Goal: Task Accomplishment & Management: Manage account settings

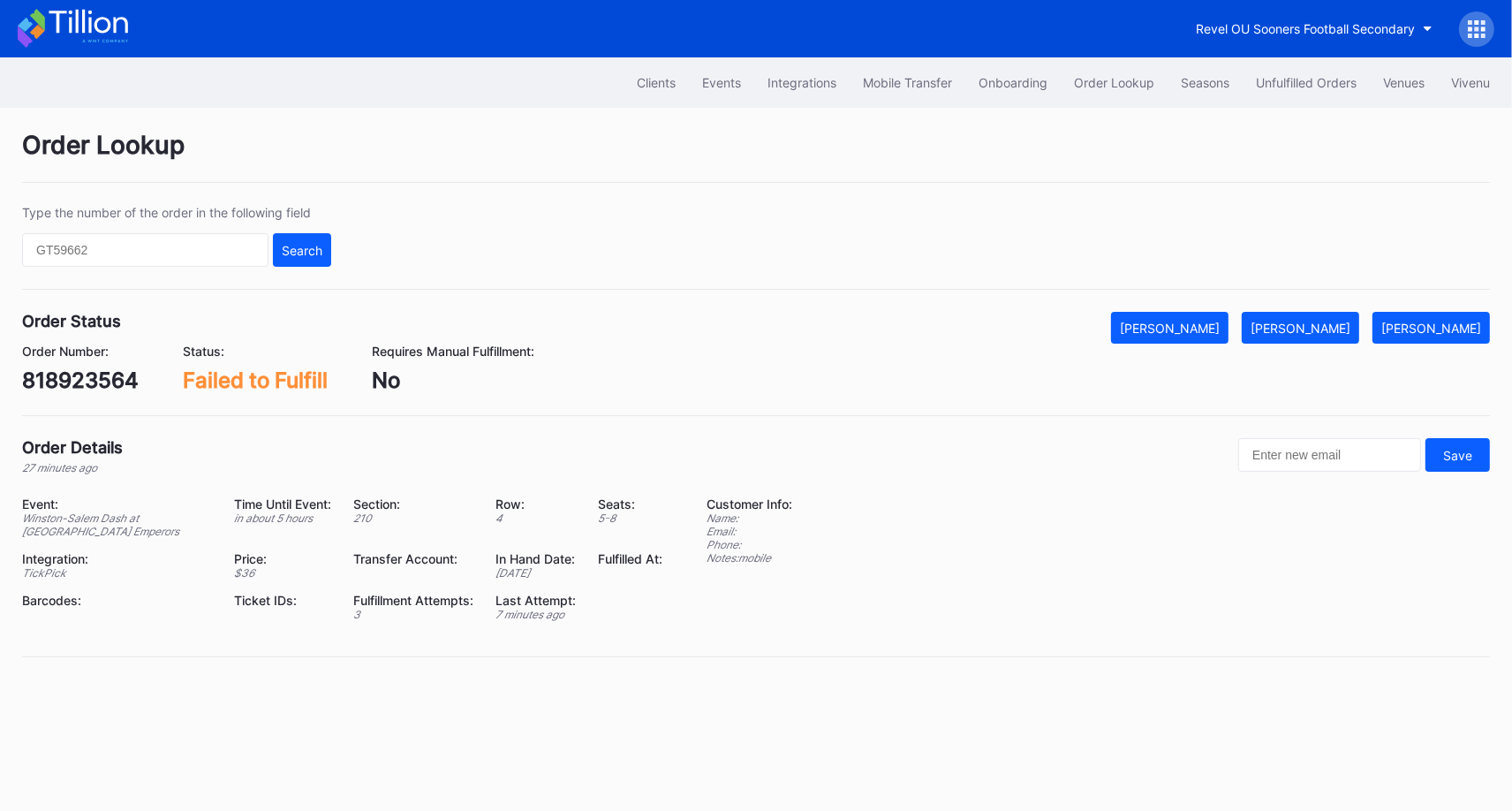
click at [90, 378] on div "818923564" at bounding box center [80, 381] width 116 height 26
copy div "818923564"
click at [1329, 321] on div "[PERSON_NAME]" at bounding box center [1300, 328] width 99 height 15
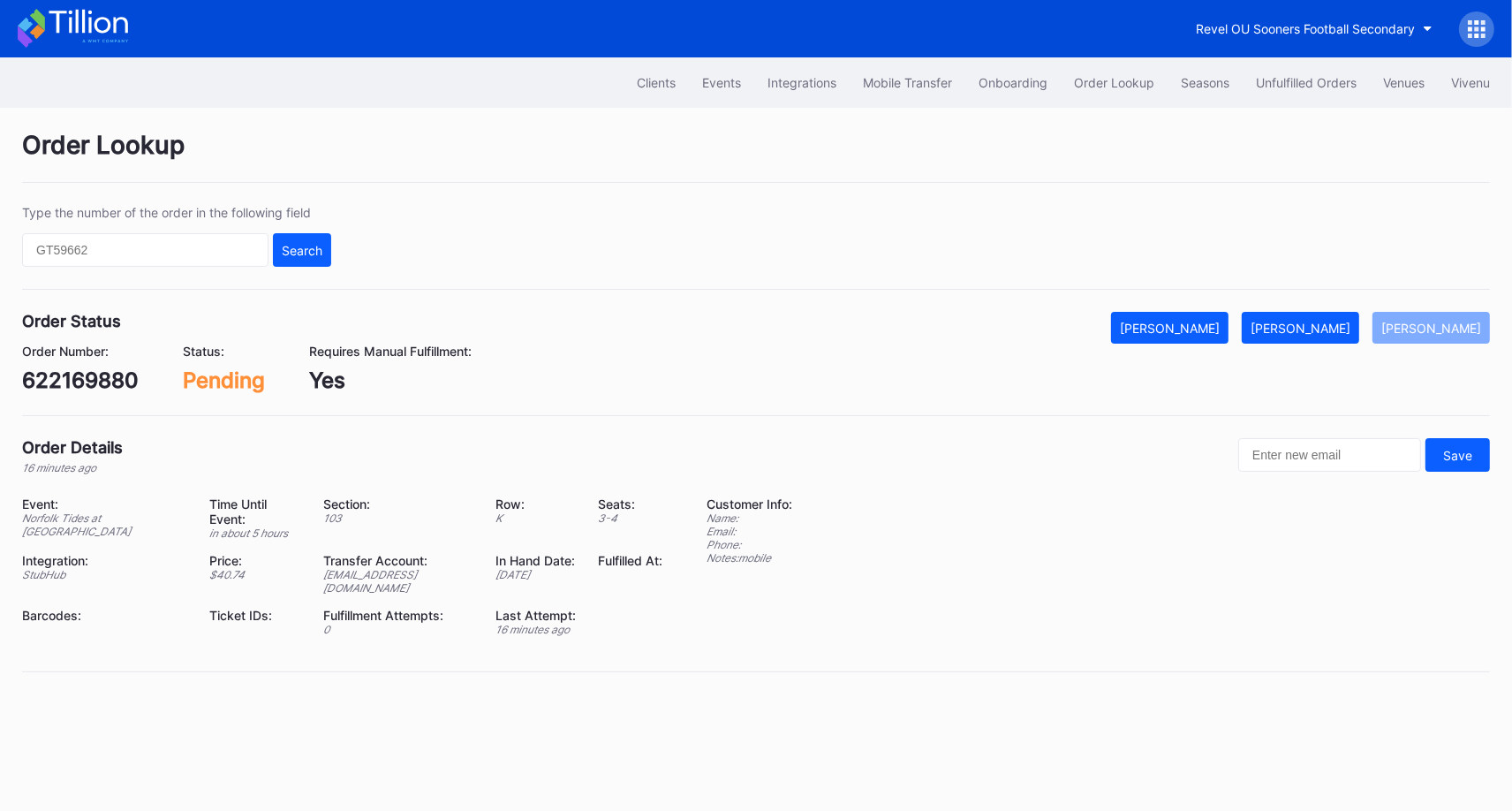
click at [89, 397] on div "Order Status Mark Cancelled Mark Fulfilled Mark Pending Order Number: 622169880…" at bounding box center [756, 364] width 1468 height 104
click at [96, 377] on div "622169880" at bounding box center [80, 381] width 116 height 26
copy div "622169880"
click at [1322, 314] on button "[PERSON_NAME]" at bounding box center [1301, 328] width 117 height 32
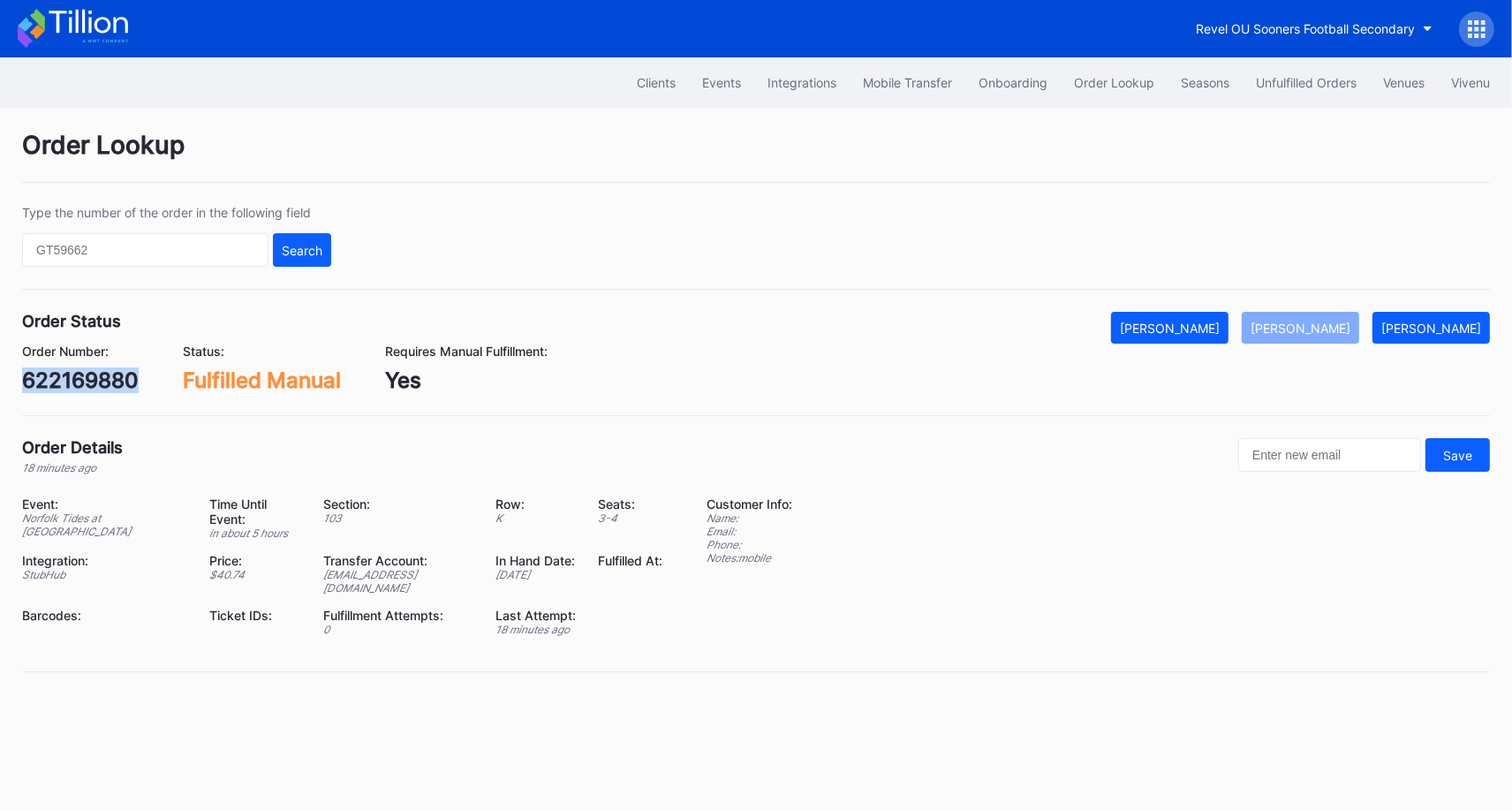
copy div "622169880"
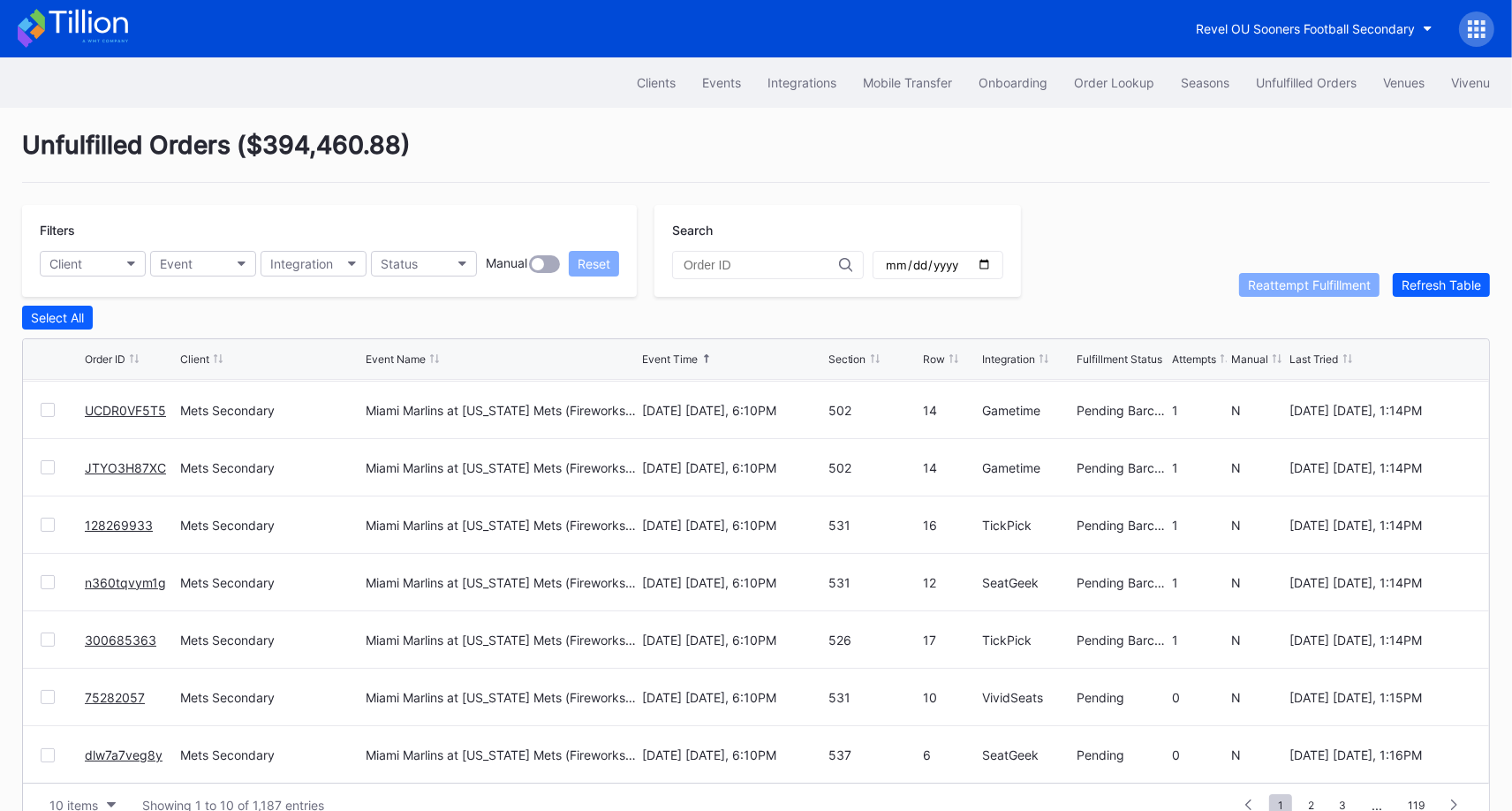
scroll to position [34, 0]
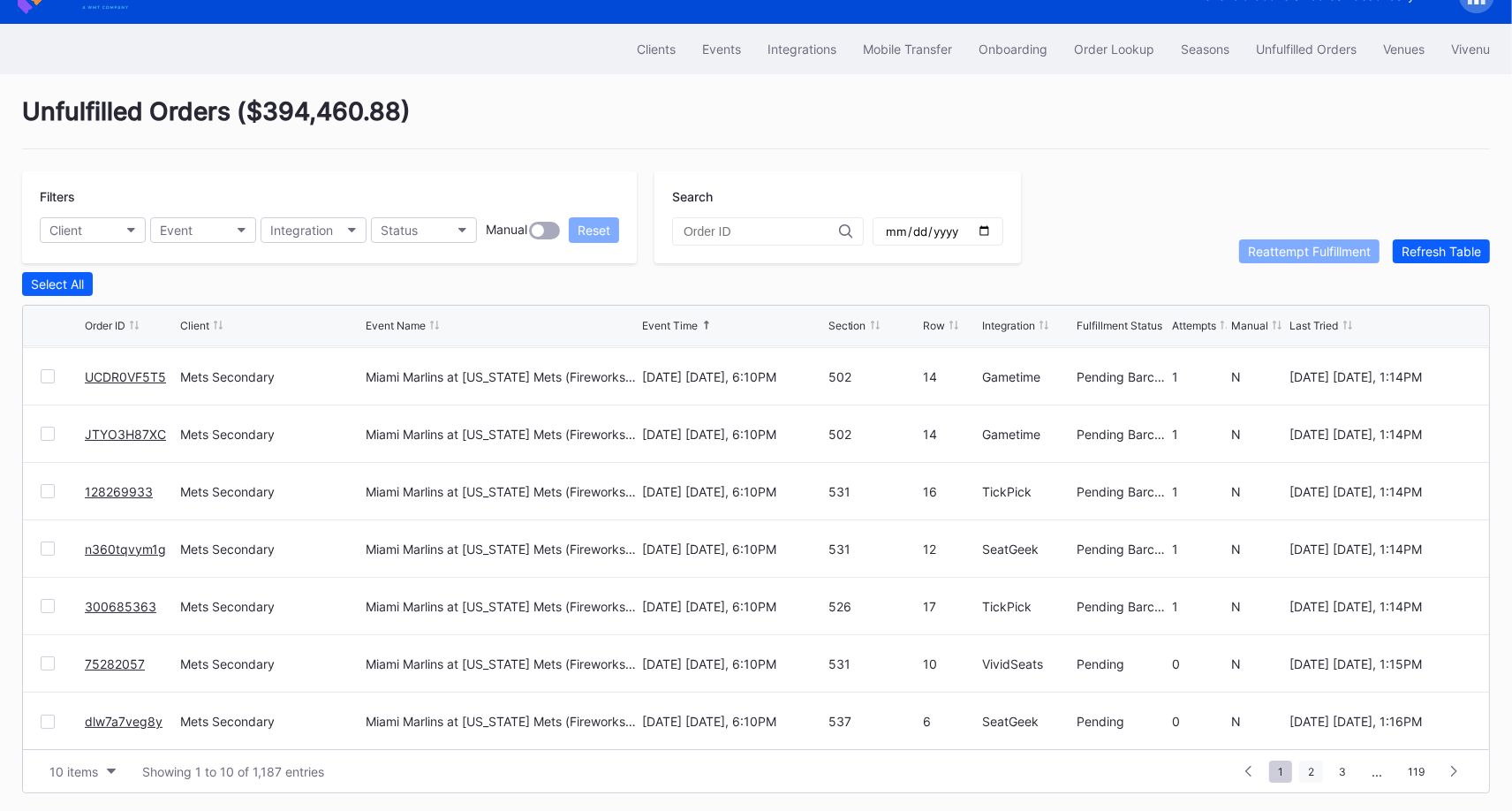
click at [1322, 766] on span "2" at bounding box center [1311, 771] width 24 height 22
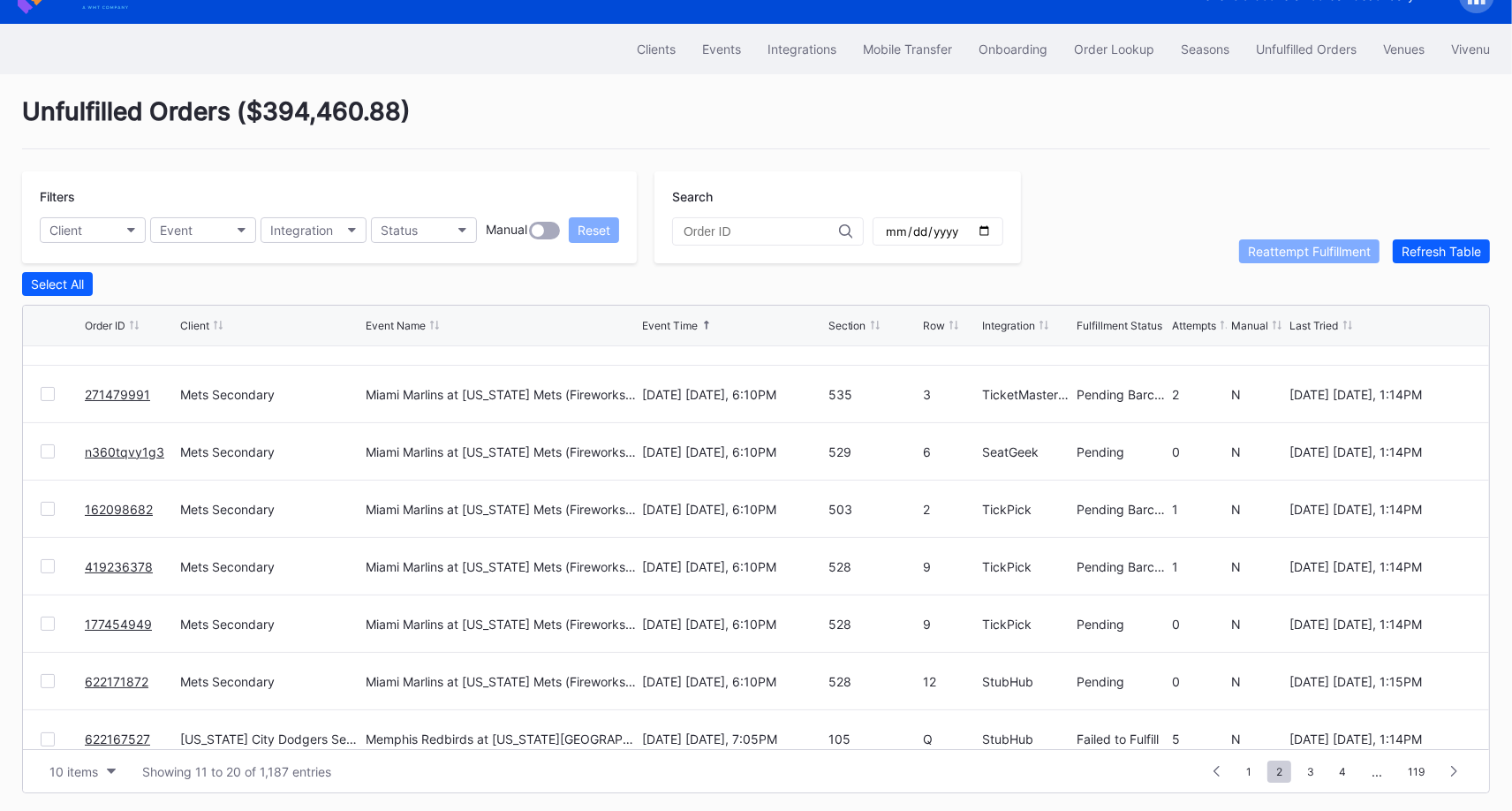
scroll to position [171, 0]
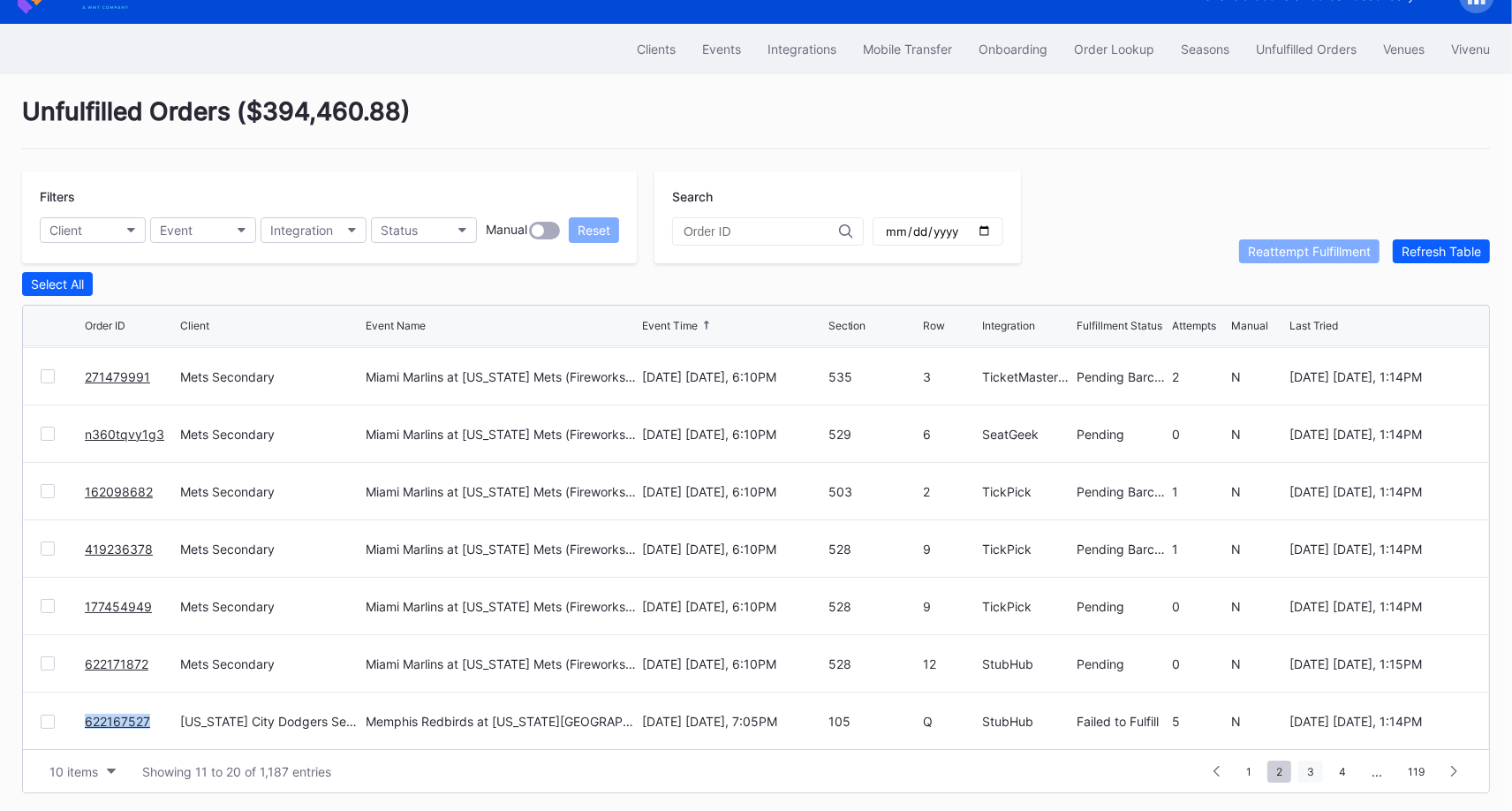
click at [1318, 772] on span "3" at bounding box center [1310, 771] width 25 height 22
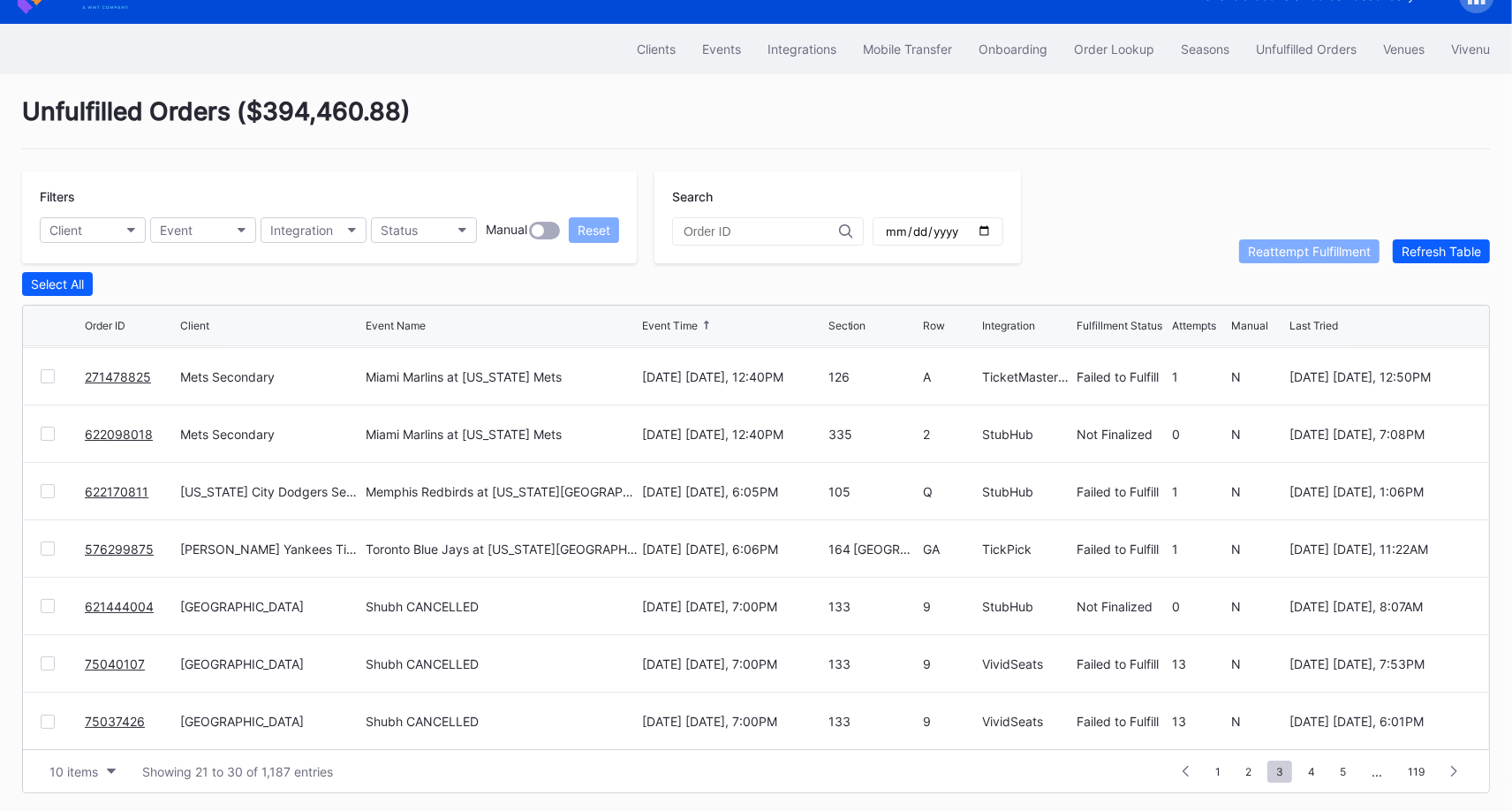
scroll to position [0, 0]
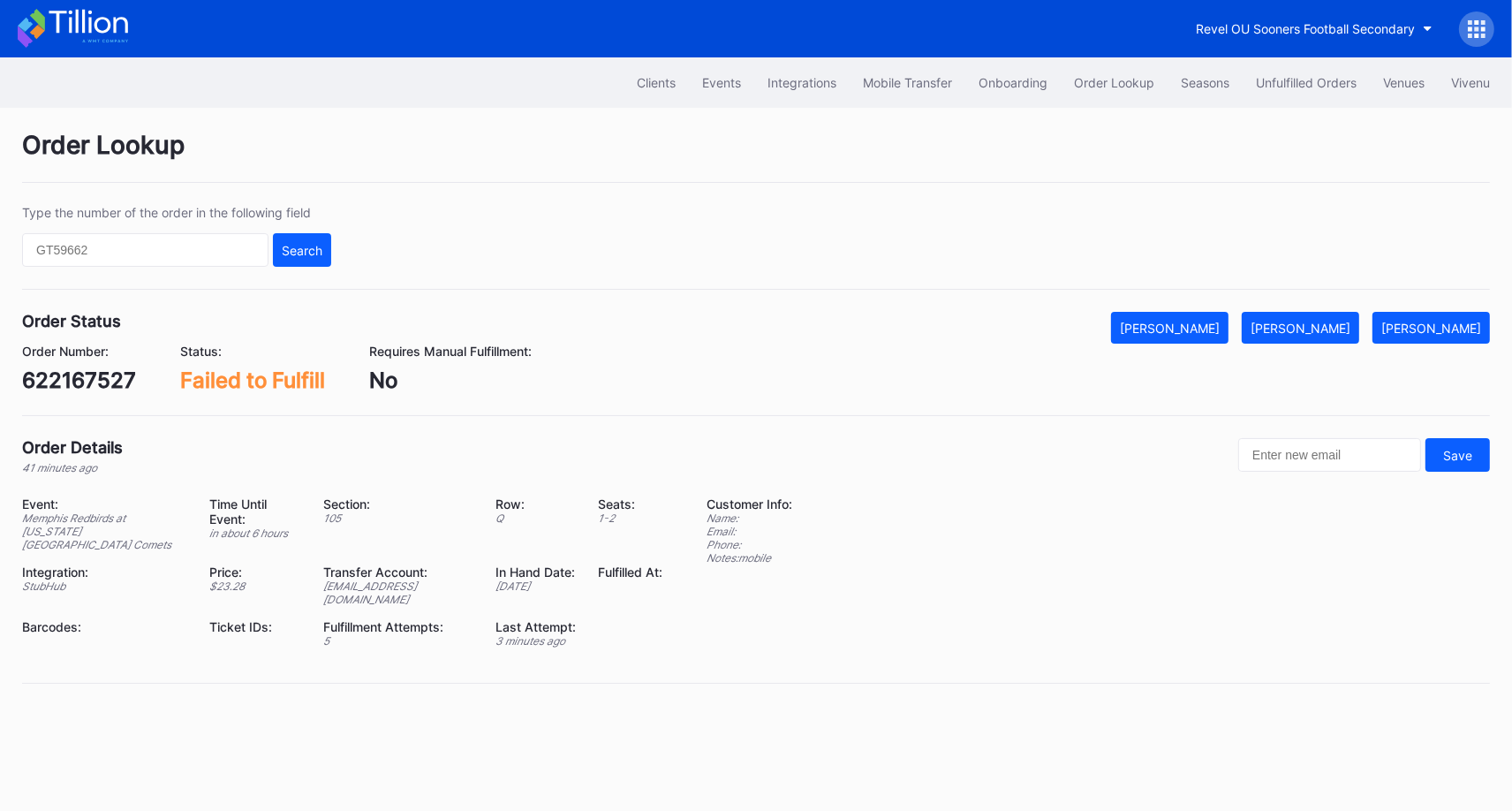
click at [99, 369] on div "622167527" at bounding box center [79, 381] width 114 height 26
copy div "622167527"
click at [1323, 321] on div "Mark Fulfilled" at bounding box center [1300, 328] width 99 height 15
click at [115, 385] on div "622167026" at bounding box center [80, 381] width 115 height 26
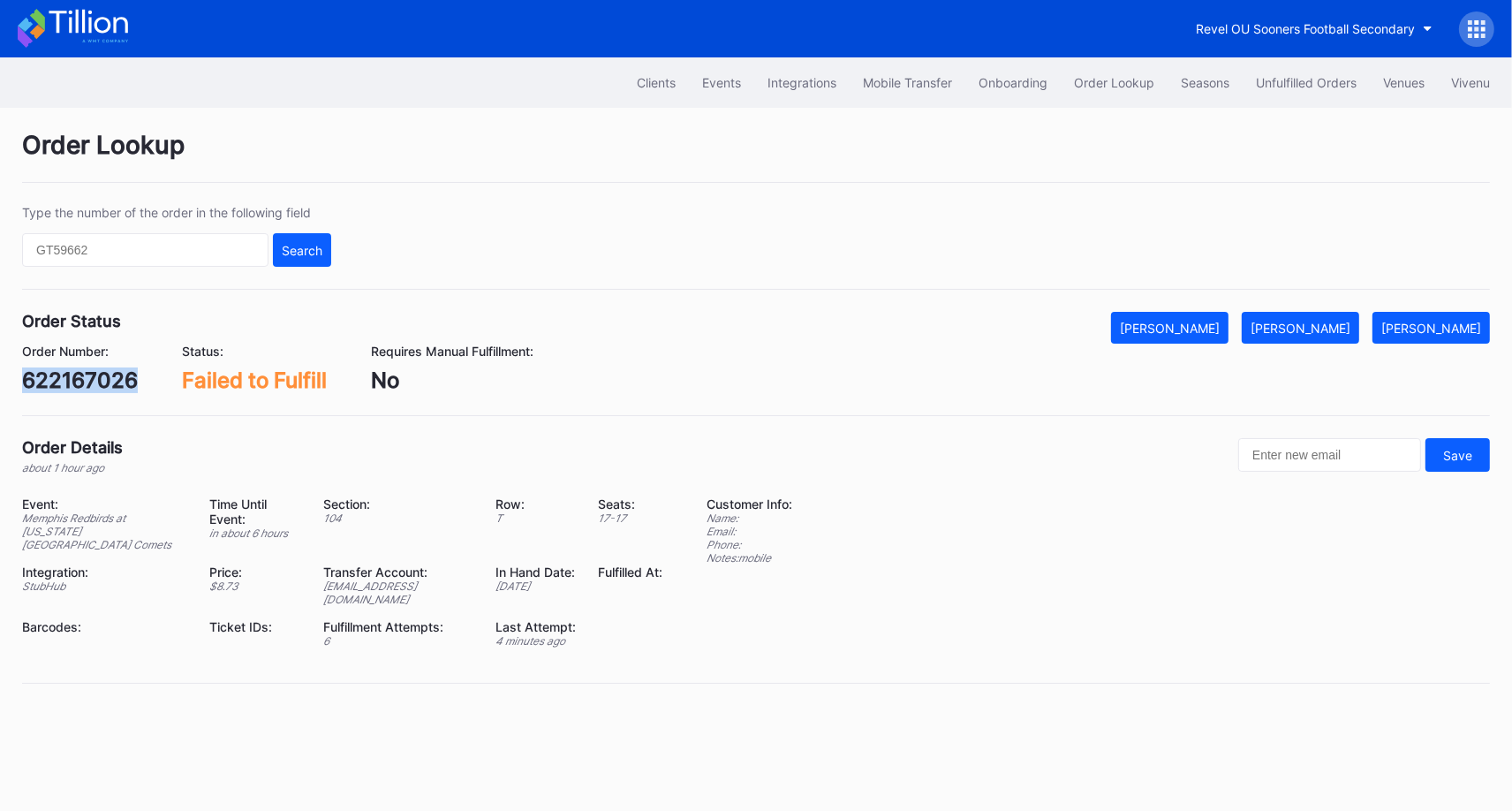
click at [115, 385] on div "622167026" at bounding box center [80, 381] width 115 height 26
copy div "622167026"
click at [1351, 327] on div "[PERSON_NAME]" at bounding box center [1300, 328] width 99 height 15
click at [99, 377] on div "622170811" at bounding box center [76, 381] width 108 height 26
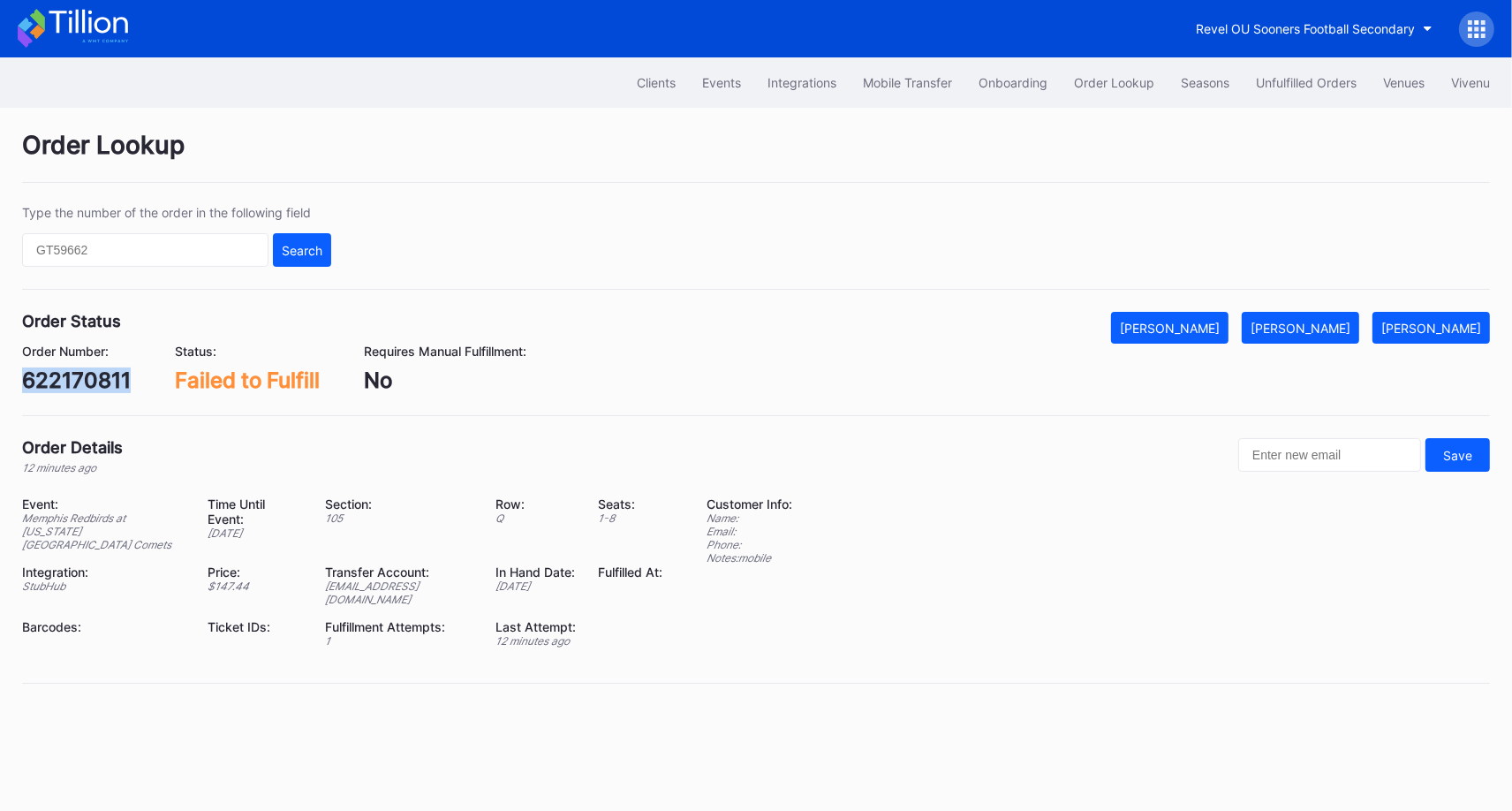
copy div "622170811"
click at [1351, 327] on div "[PERSON_NAME]" at bounding box center [1300, 328] width 99 height 15
click at [220, 337] on div "Order Status Mark Cancelled [PERSON_NAME] [PERSON_NAME]" at bounding box center [756, 328] width 1468 height 32
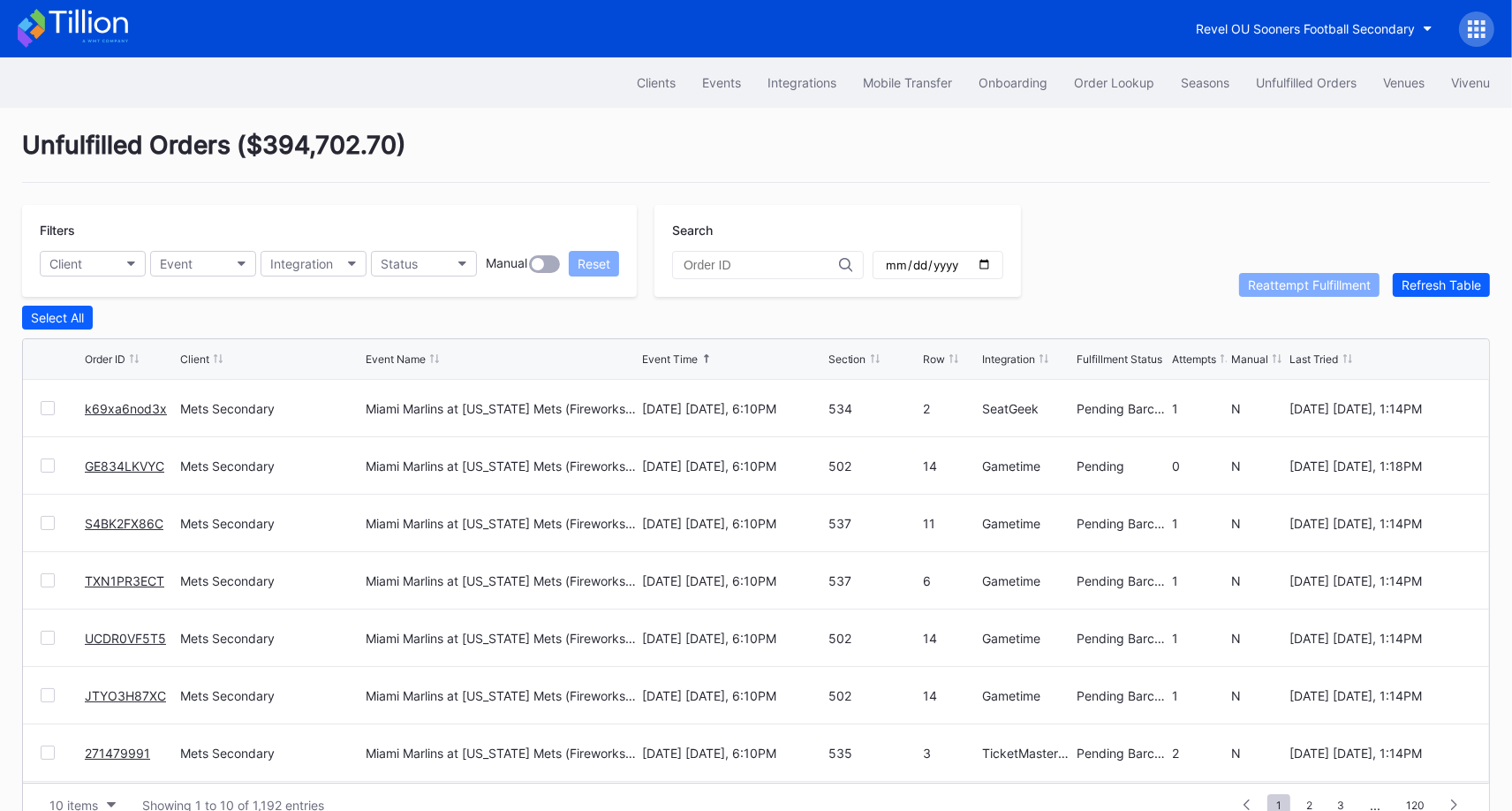
scroll to position [34, 0]
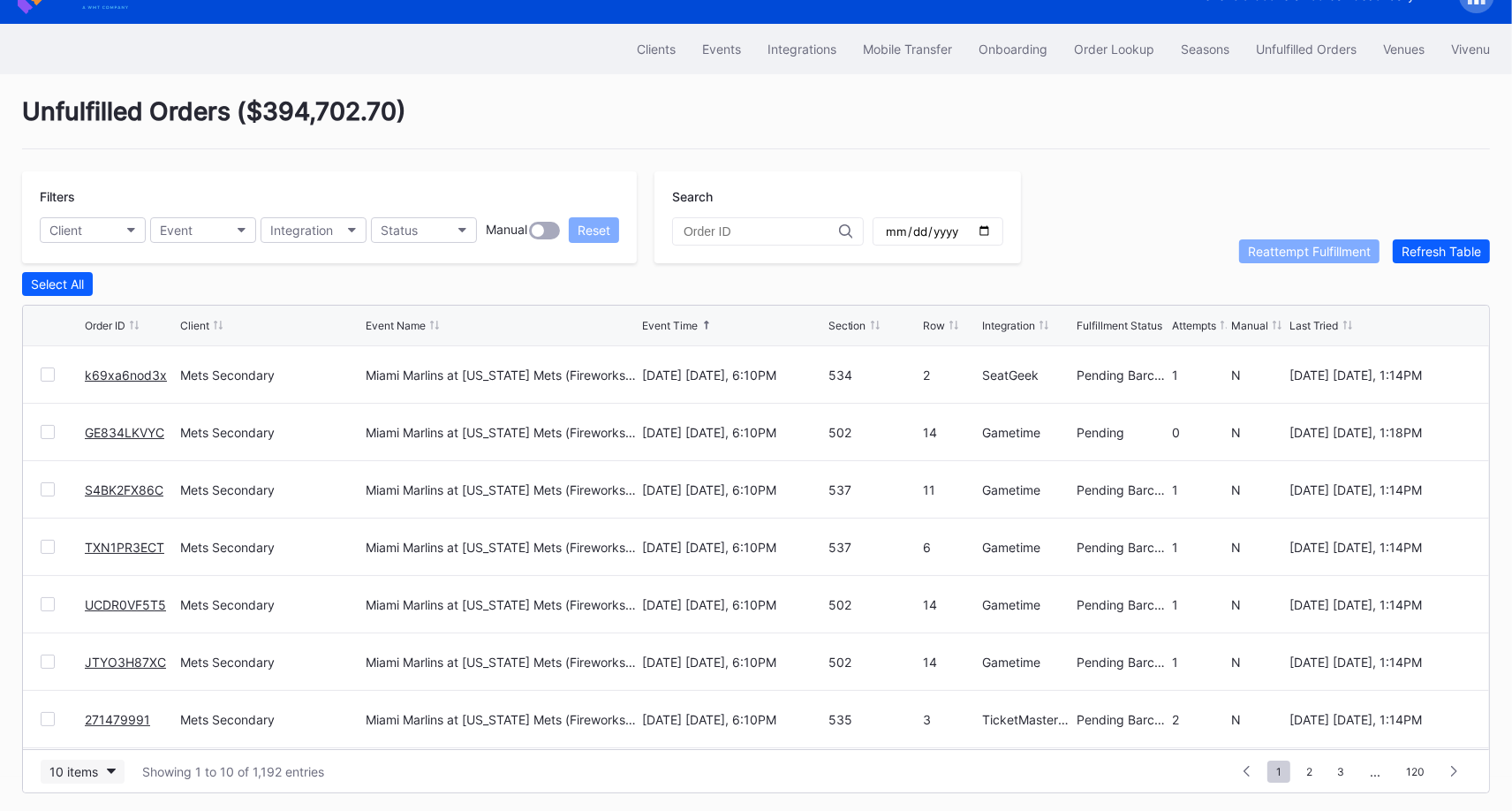
click at [96, 764] on div "10 items" at bounding box center [74, 771] width 49 height 15
click at [90, 663] on div "50 items" at bounding box center [79, 657] width 51 height 15
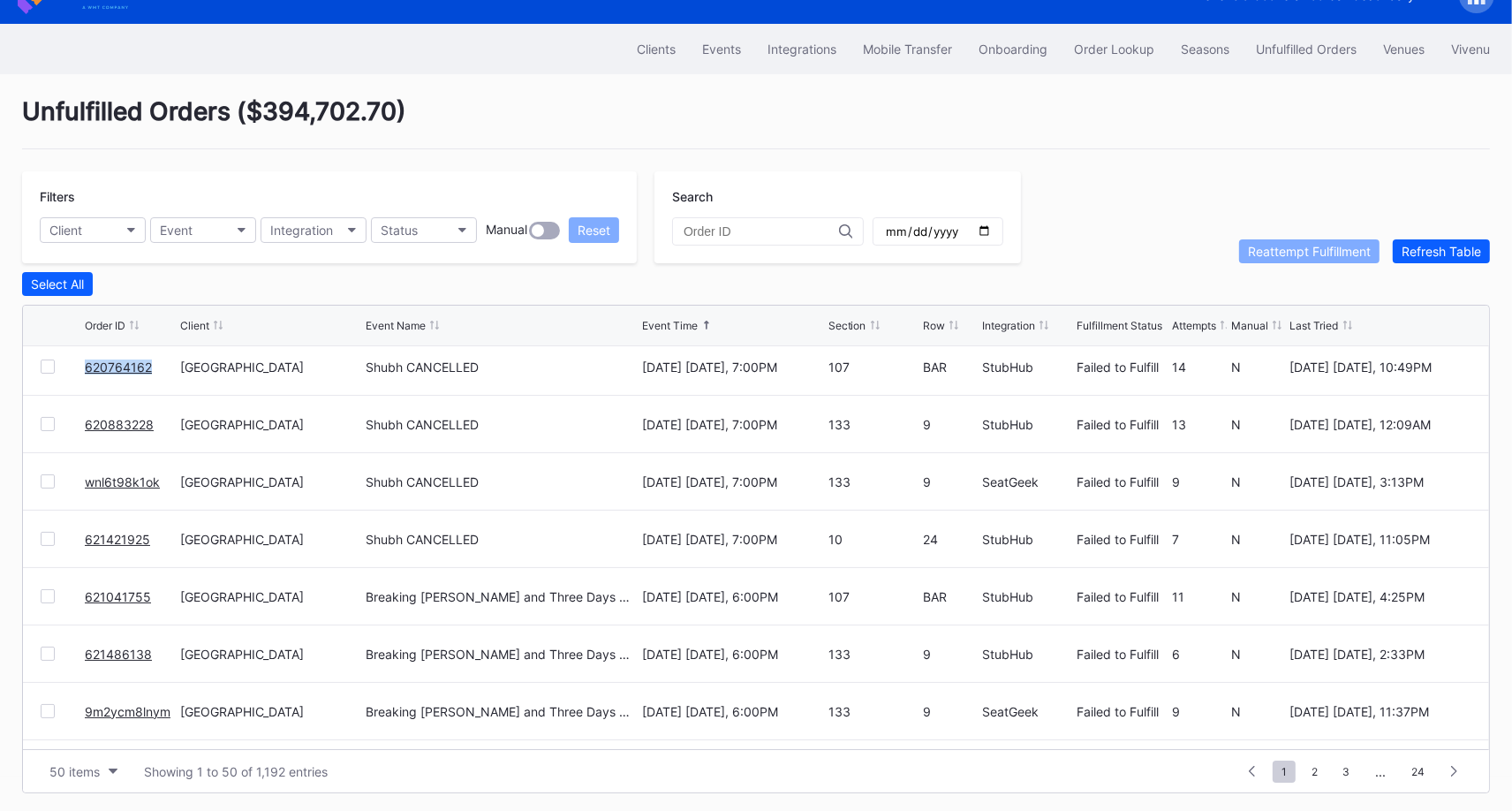
scroll to position [2256, 0]
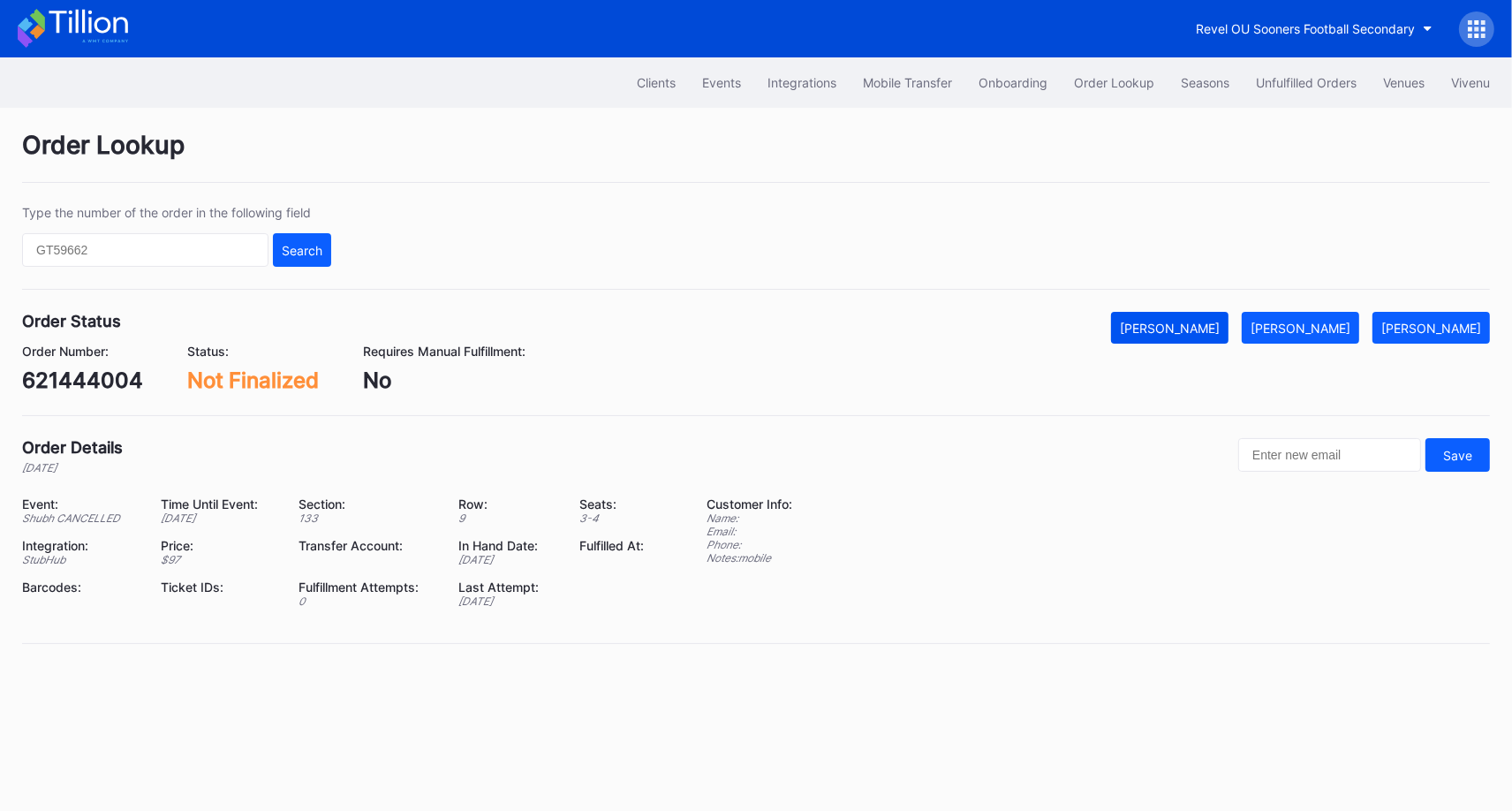
click at [1220, 325] on div "[PERSON_NAME]" at bounding box center [1170, 328] width 99 height 15
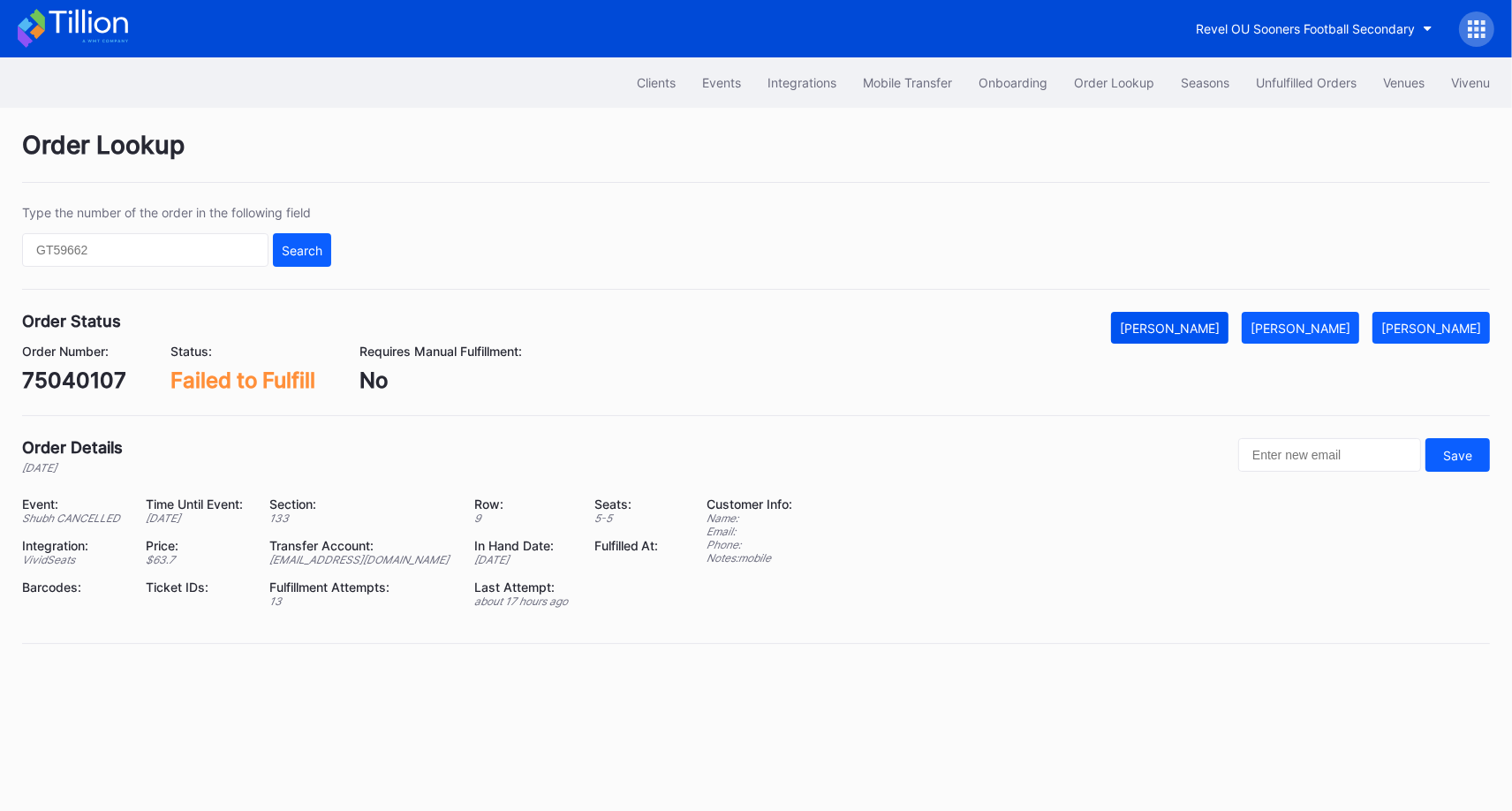
click at [1215, 338] on button "[PERSON_NAME]" at bounding box center [1170, 328] width 117 height 32
click at [1213, 327] on div "[PERSON_NAME]" at bounding box center [1170, 328] width 99 height 15
click at [1220, 334] on button "[PERSON_NAME]" at bounding box center [1170, 328] width 117 height 32
click at [1196, 324] on div "[PERSON_NAME]" at bounding box center [1170, 328] width 99 height 15
click at [1229, 314] on button "[PERSON_NAME]" at bounding box center [1170, 328] width 117 height 32
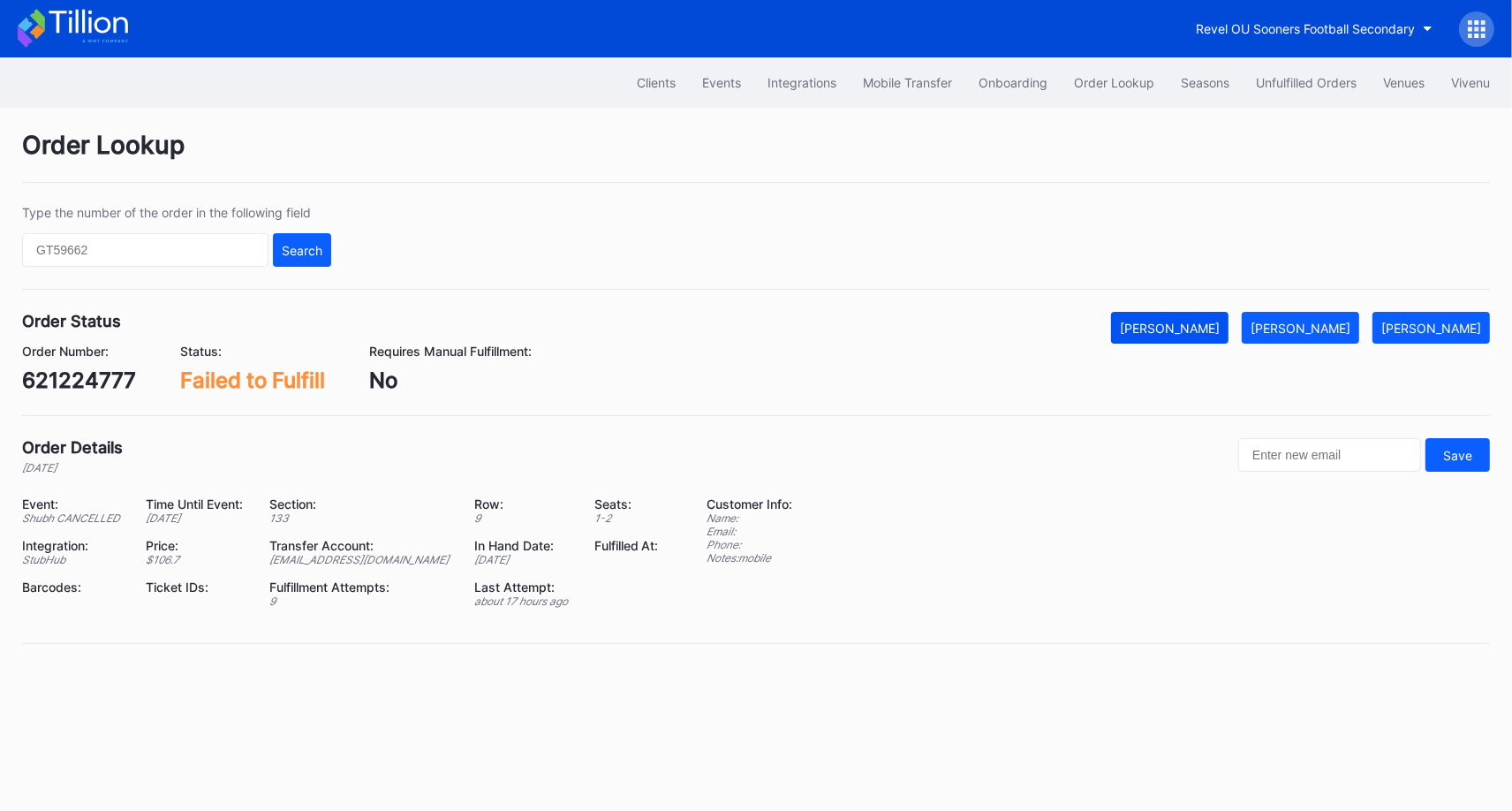
click at [1225, 334] on button "[PERSON_NAME]" at bounding box center [1170, 328] width 117 height 32
click at [1220, 329] on div "[PERSON_NAME]" at bounding box center [1170, 328] width 99 height 15
click at [1224, 339] on button "[PERSON_NAME]" at bounding box center [1170, 328] width 117 height 32
click at [1223, 315] on button "[PERSON_NAME]" at bounding box center [1170, 328] width 117 height 32
click at [1211, 317] on button "[PERSON_NAME]" at bounding box center [1170, 328] width 117 height 32
